Goal: Information Seeking & Learning: Learn about a topic

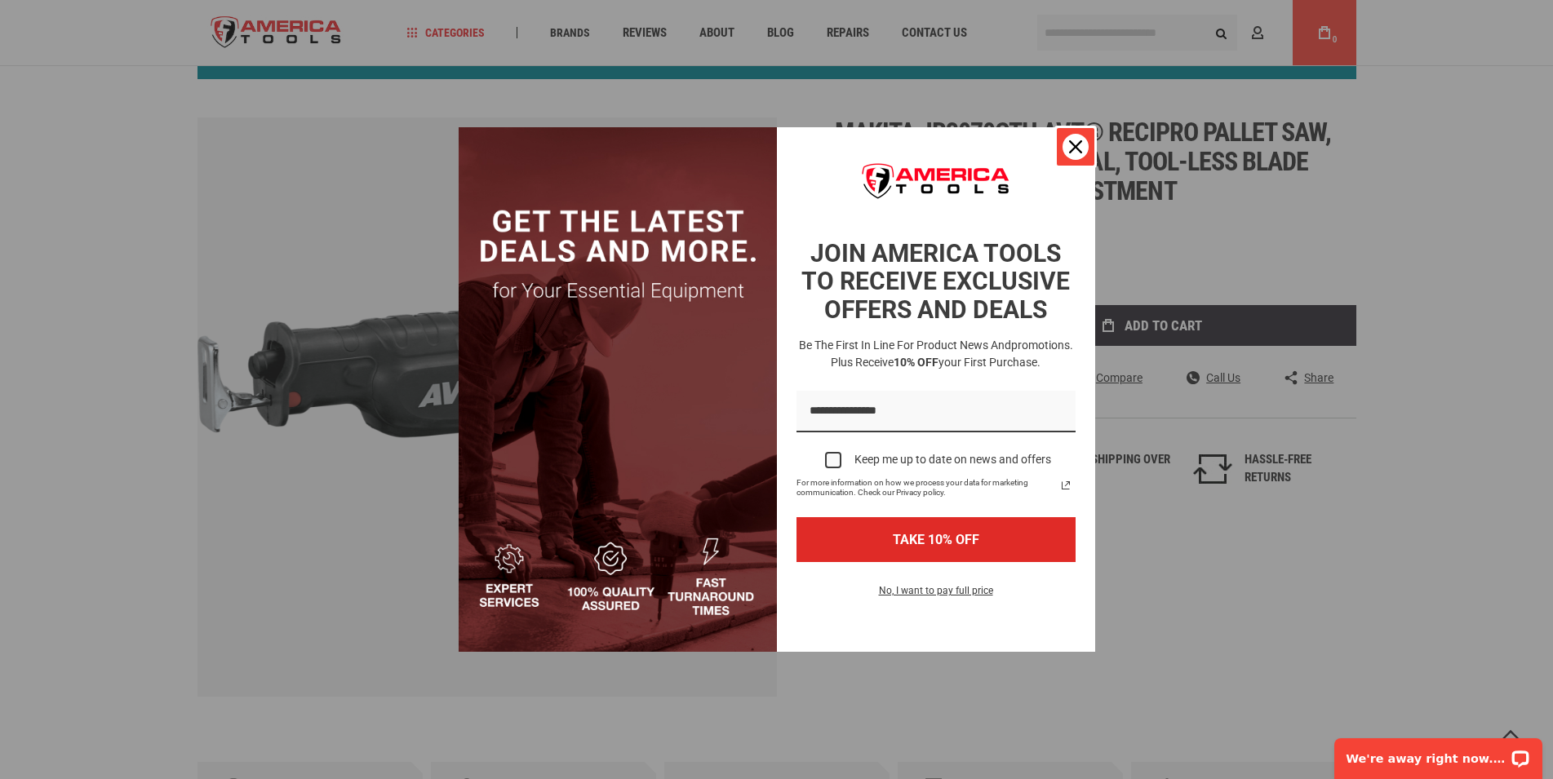
click at [1082, 148] on div "Close" at bounding box center [1076, 147] width 26 height 26
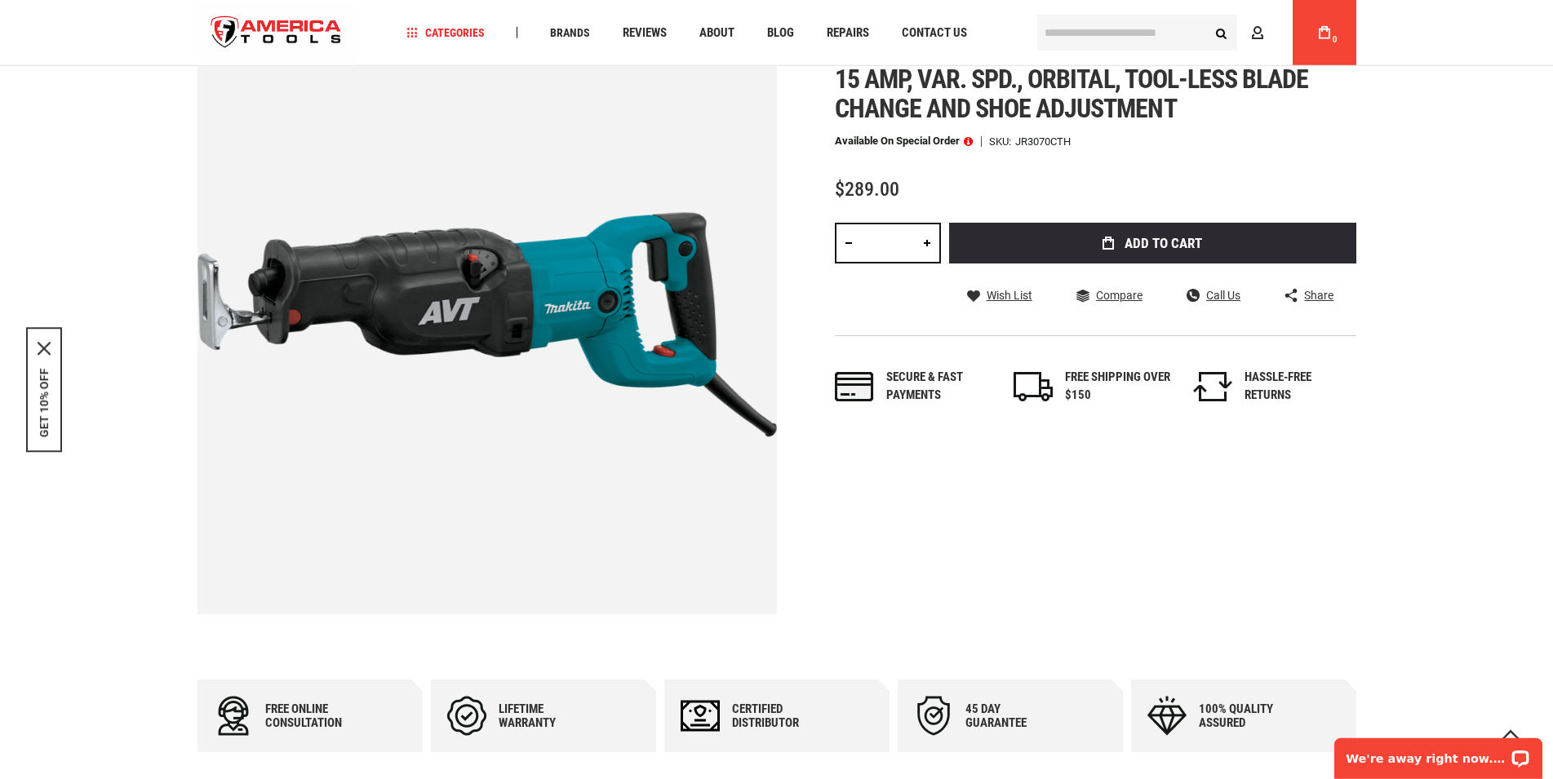
scroll to position [266, 0]
click at [685, 260] on img at bounding box center [487, 323] width 579 height 579
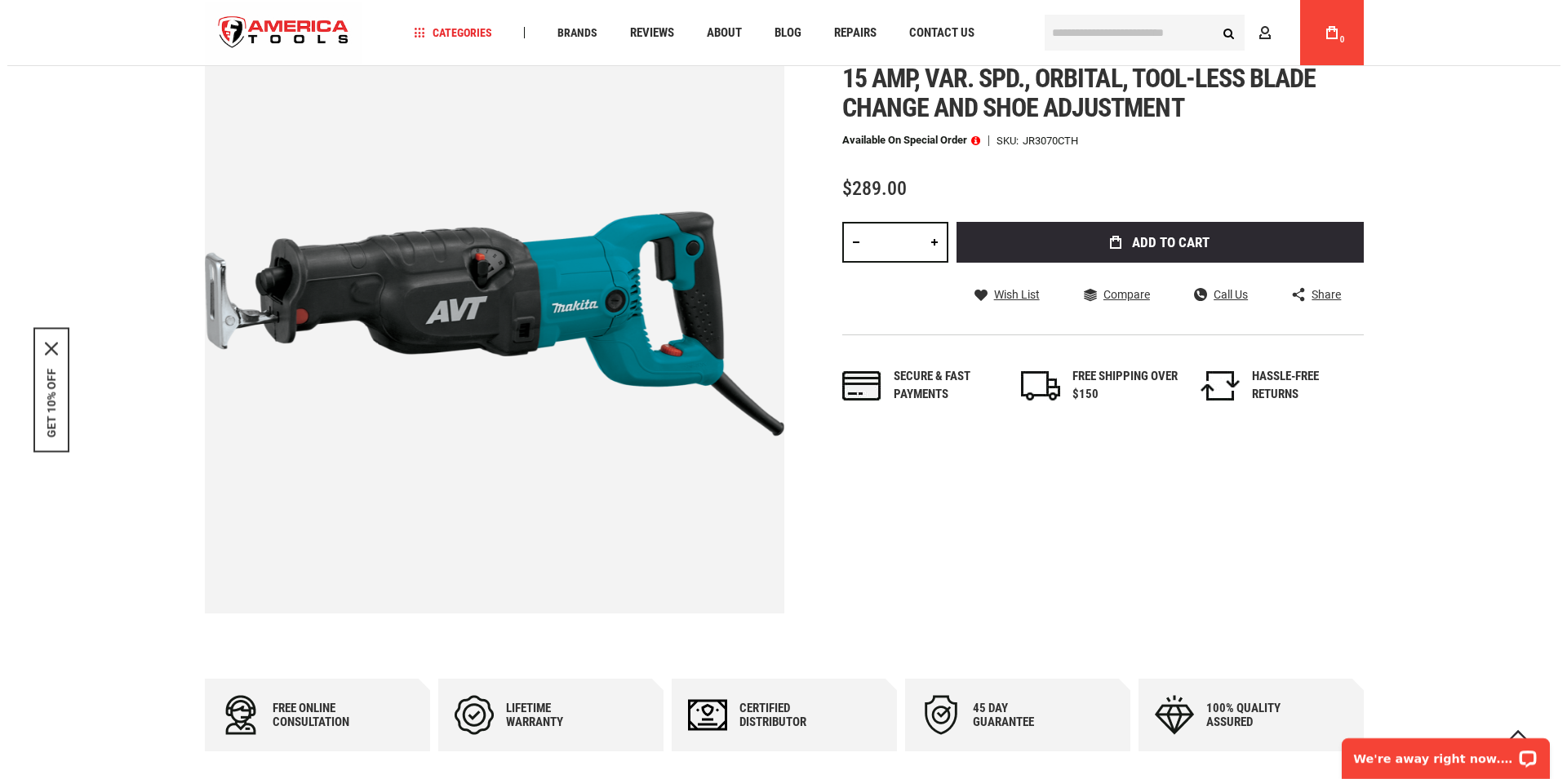
scroll to position [0, 0]
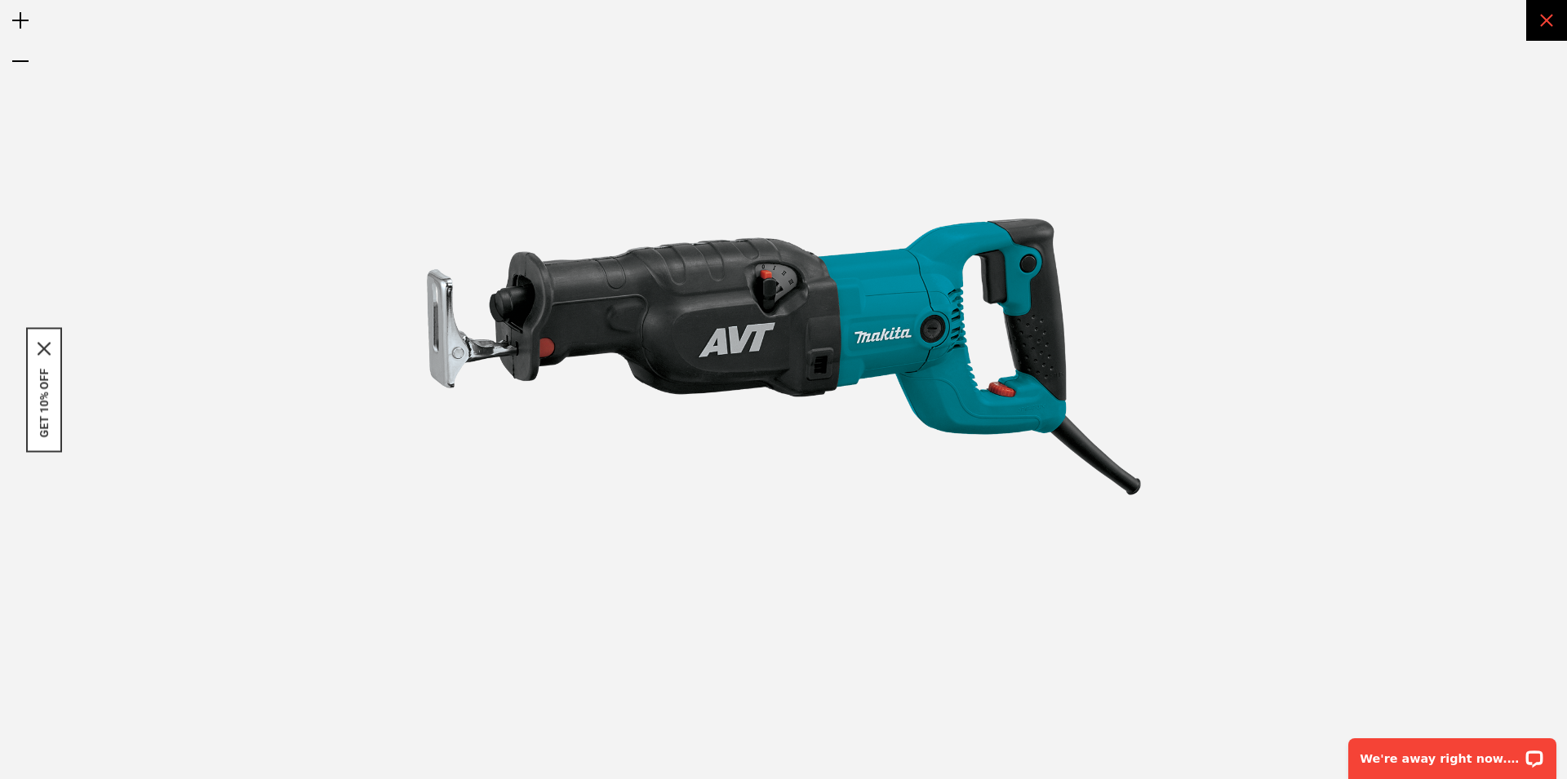
click at [1552, 20] on div "Exit fullscreen" at bounding box center [1546, 20] width 41 height 41
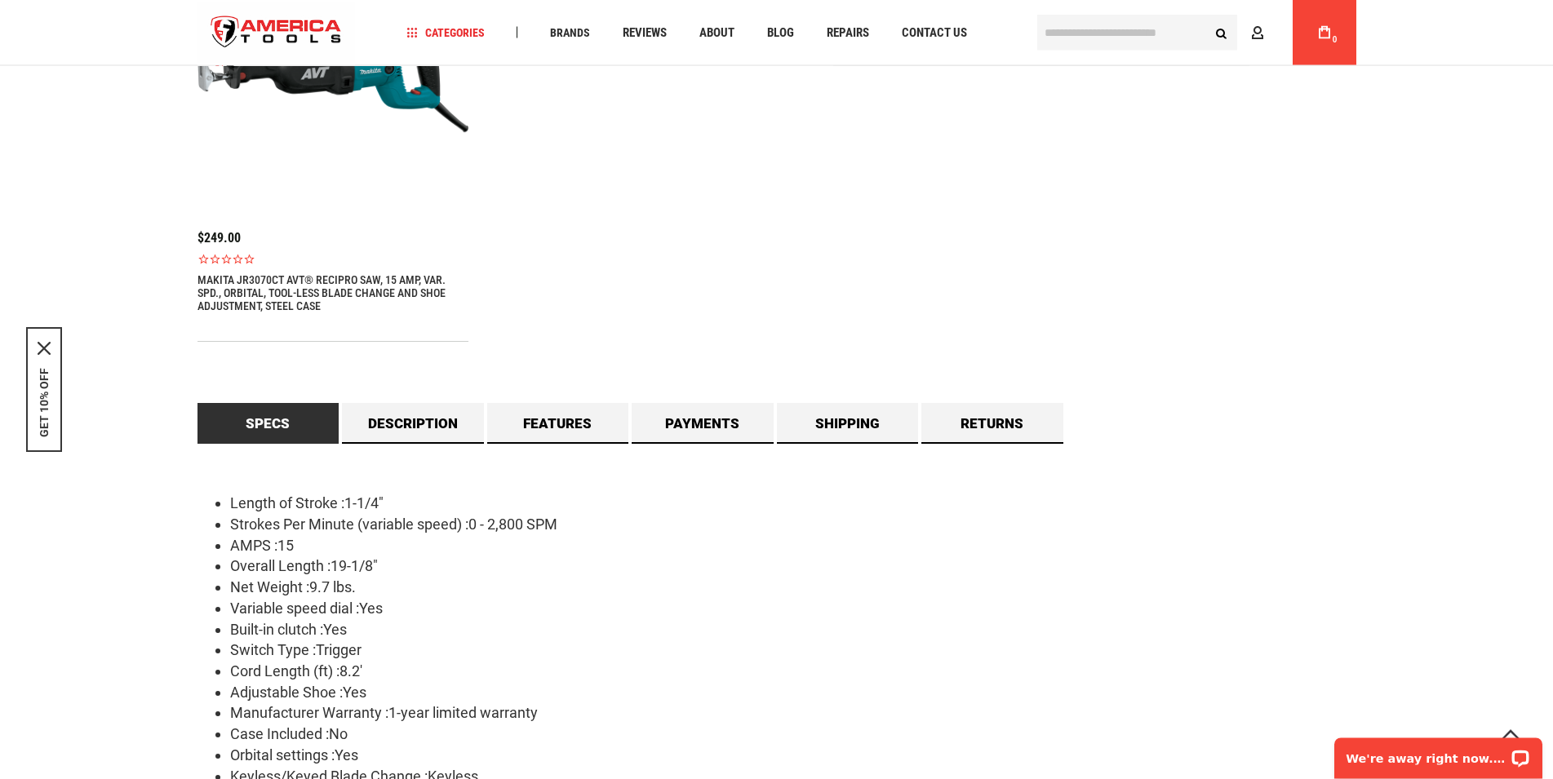
scroll to position [1348, 0]
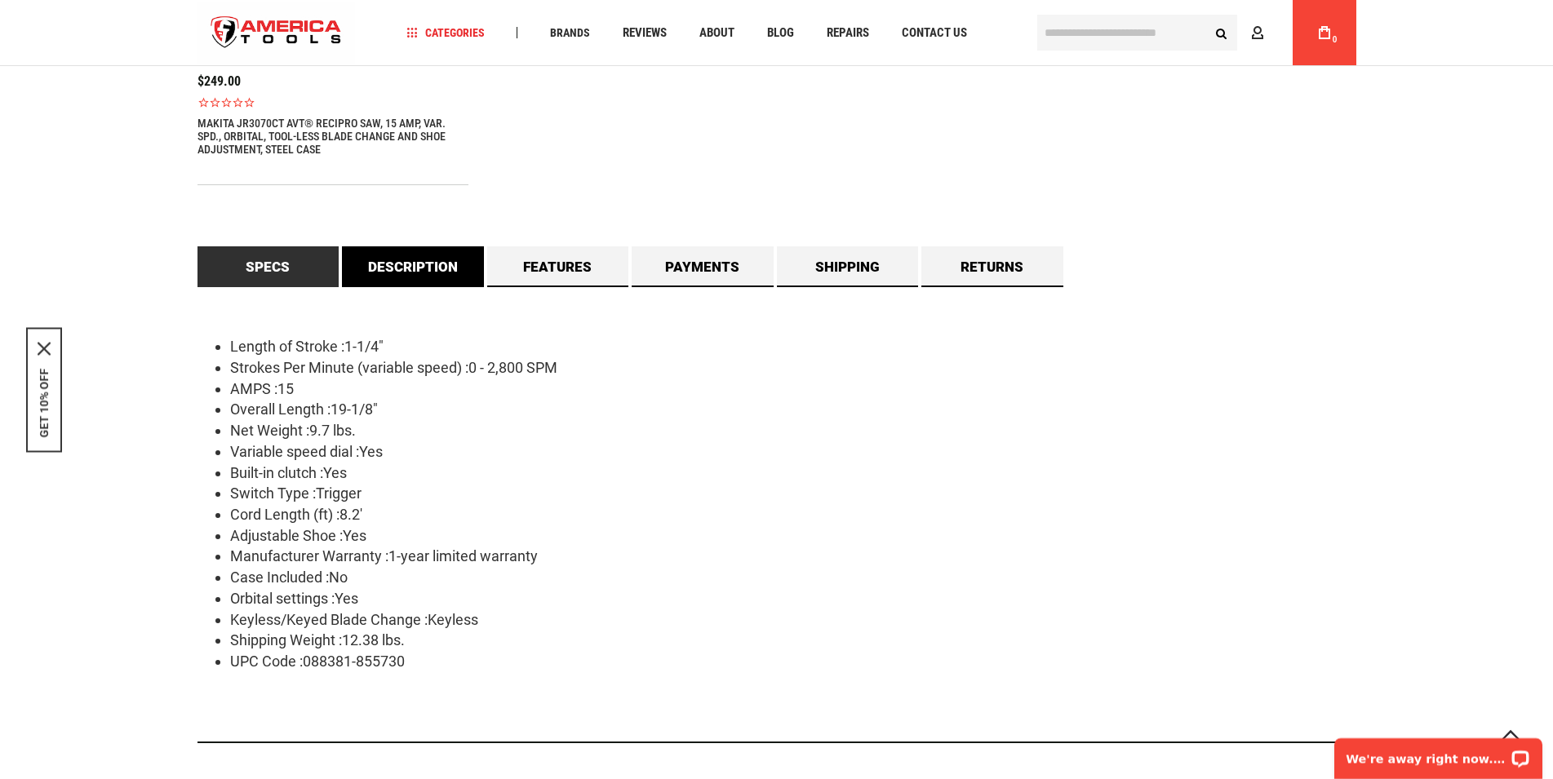
click at [442, 275] on link "Description" at bounding box center [413, 266] width 142 height 41
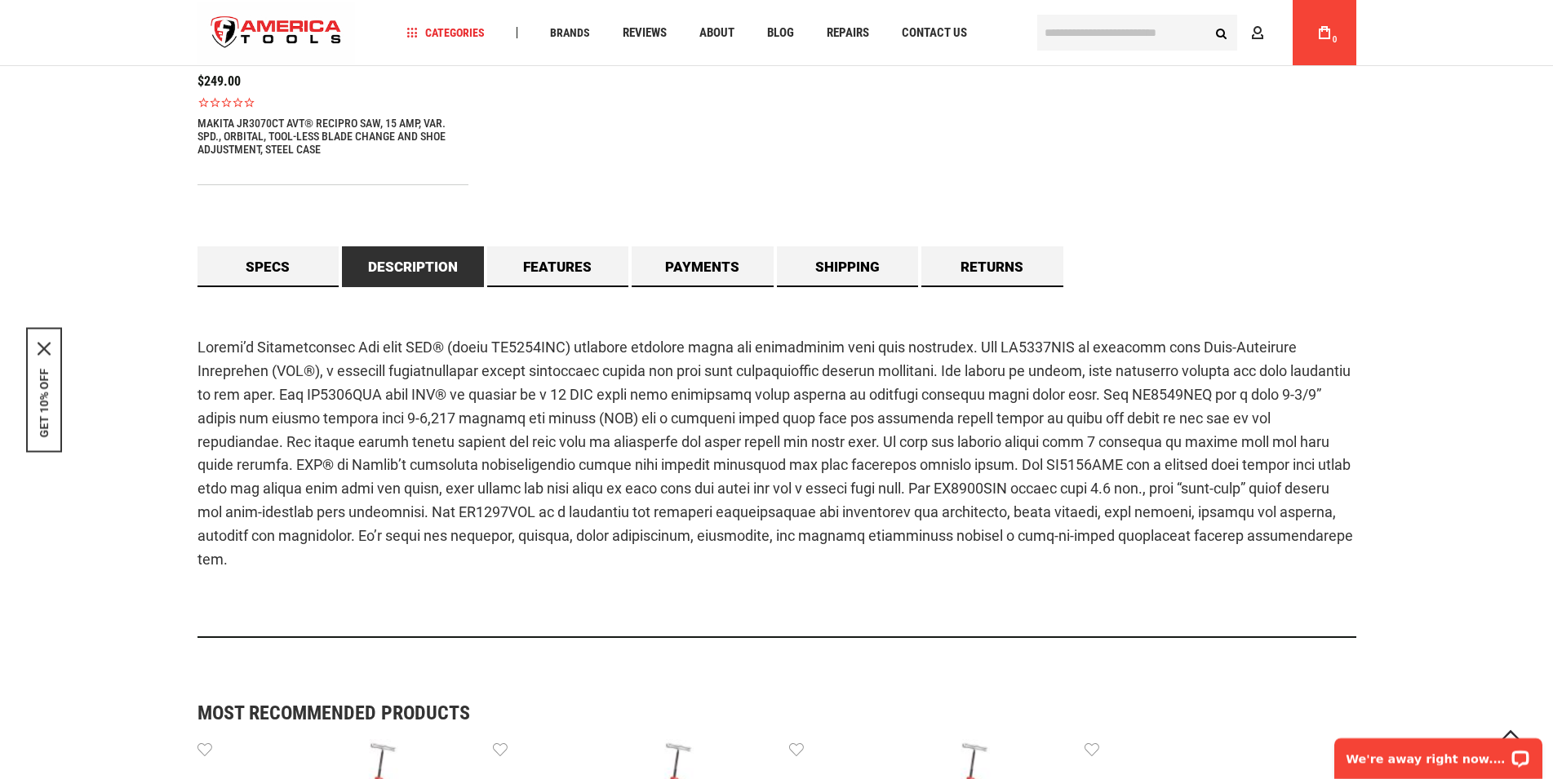
click at [748, 417] on p at bounding box center [777, 453] width 1159 height 235
click at [744, 418] on p at bounding box center [777, 453] width 1159 height 235
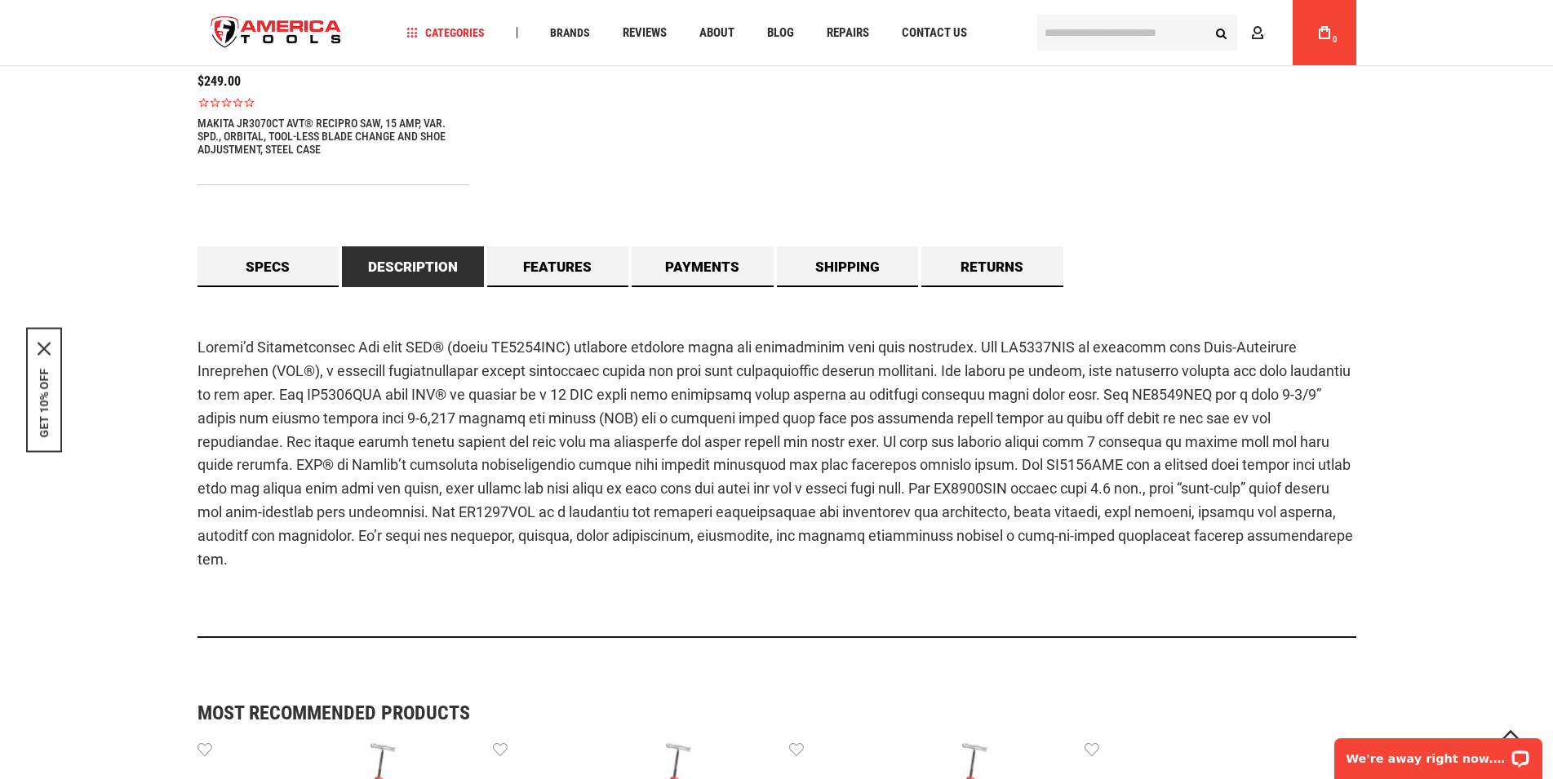
click at [197, 560] on div at bounding box center [197, 560] width 0 height 0
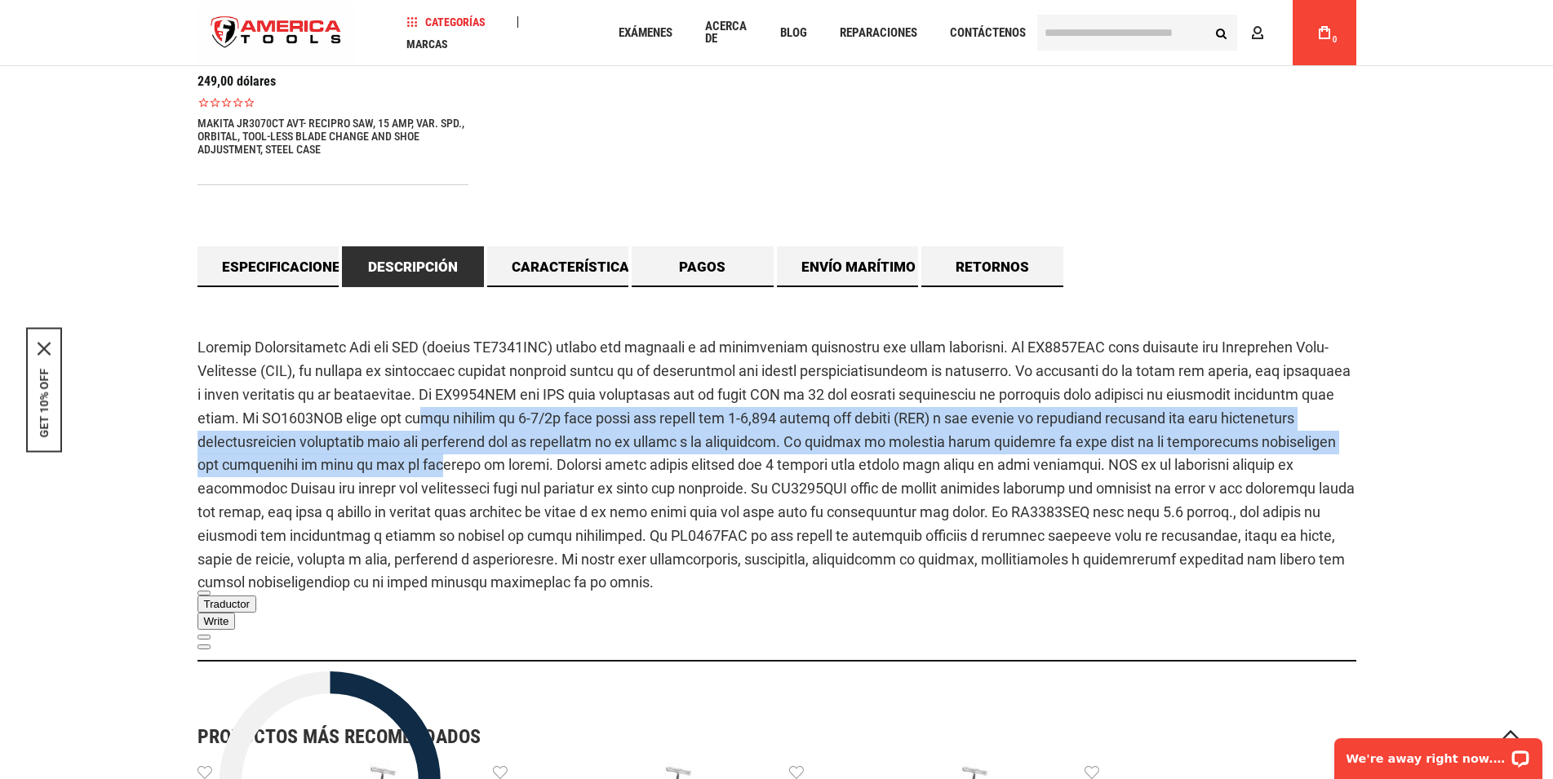
drag, startPoint x: 518, startPoint y: 451, endPoint x: 515, endPoint y: 475, distance: 23.9
click at [515, 475] on p at bounding box center [777, 465] width 1159 height 259
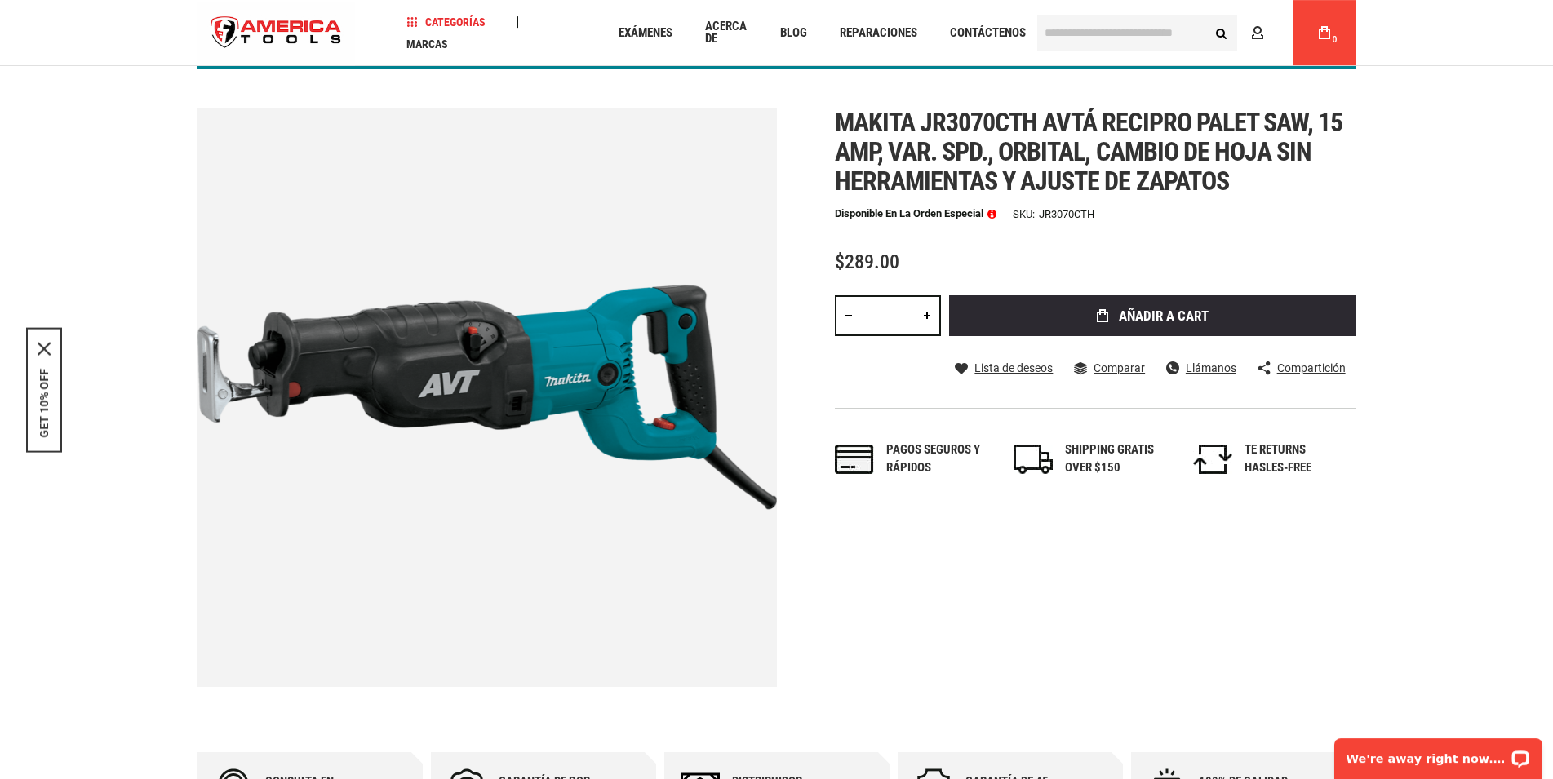
scroll to position [250, 0]
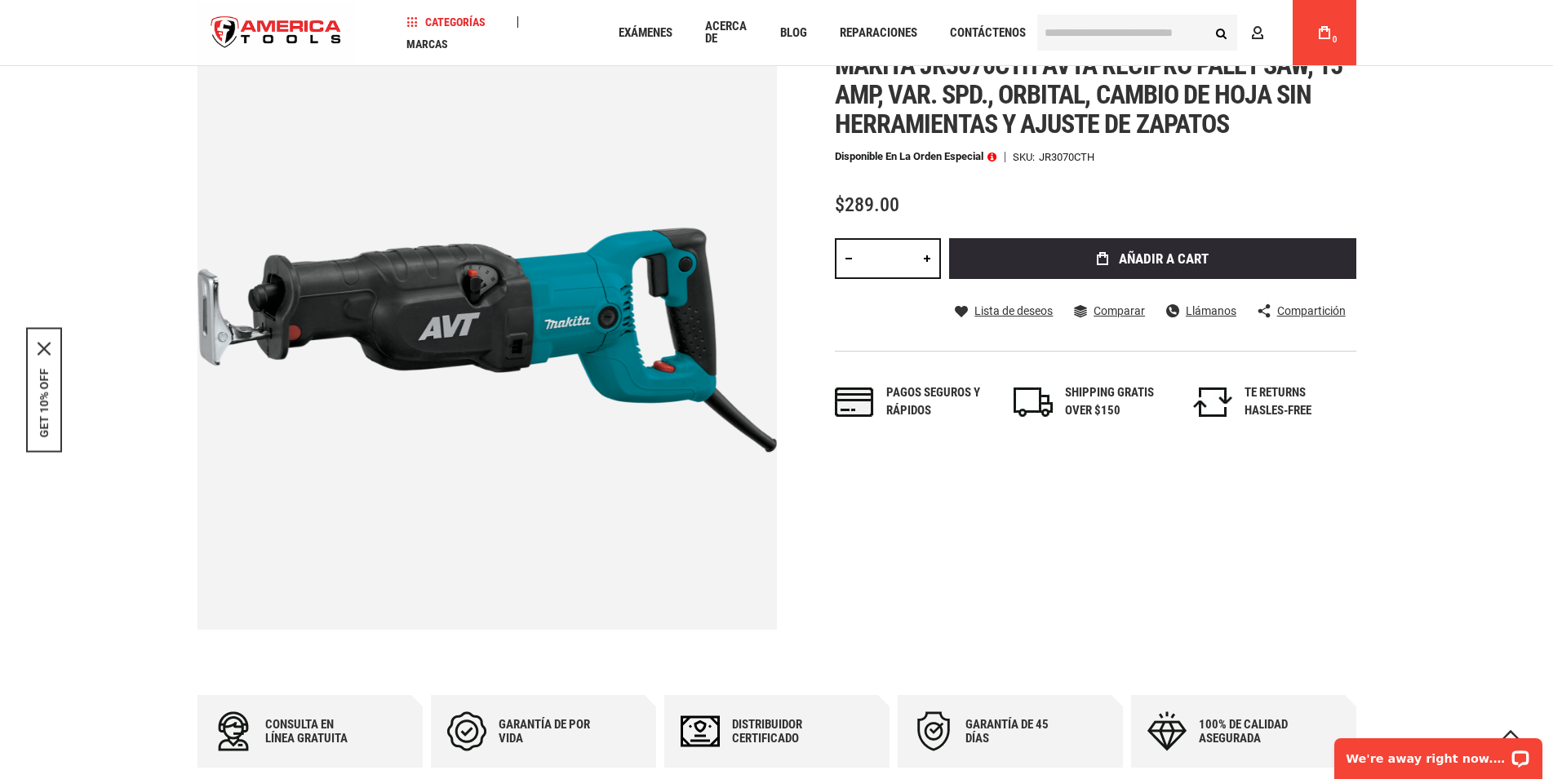
click at [539, 306] on img at bounding box center [487, 340] width 579 height 579
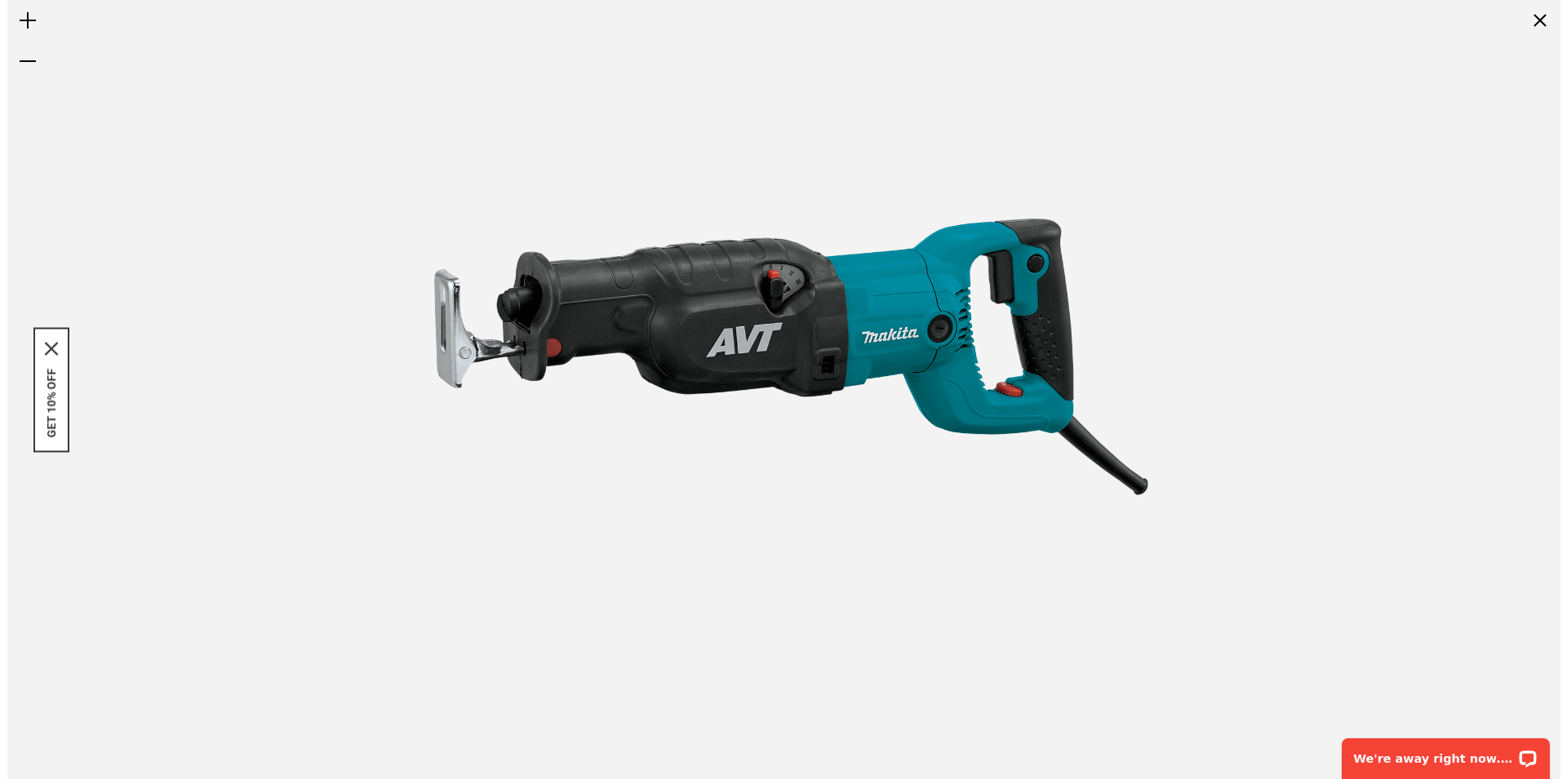
scroll to position [0, 0]
